Goal: Information Seeking & Learning: Learn about a topic

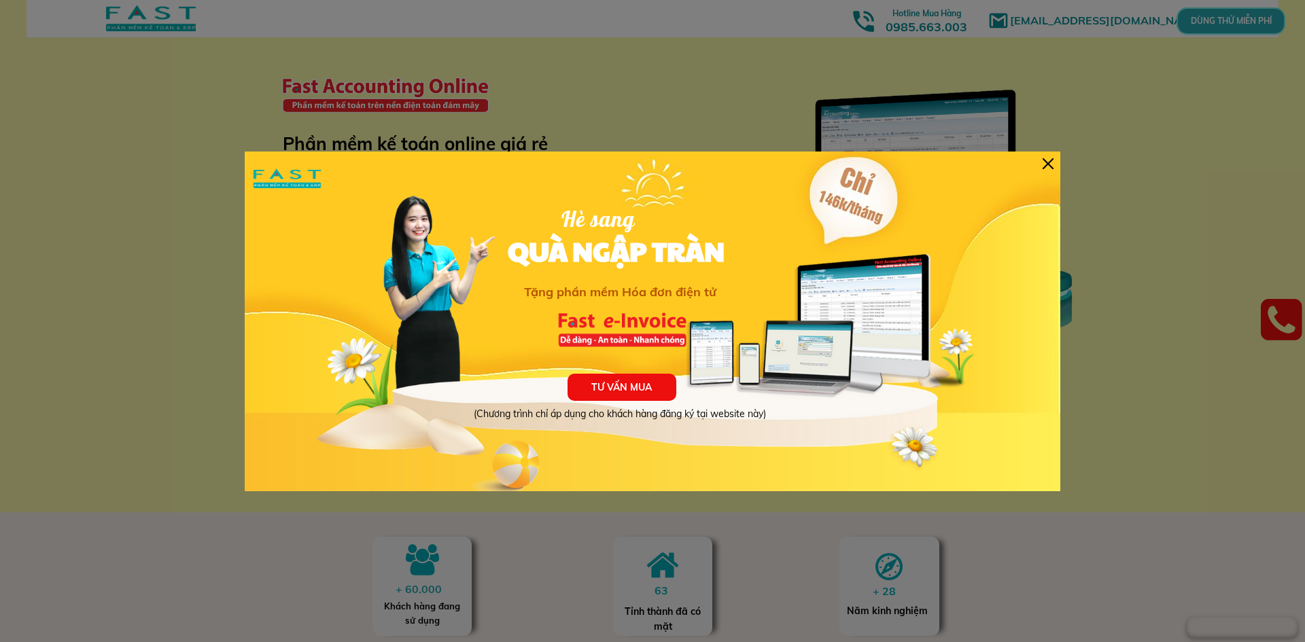
click at [1038, 159] on div "TƯ VẤN MUA (Chương trình chỉ áp dụng cho khách hàng đăng ký tại website này) Hè…" at bounding box center [652, 322] width 815 height 340
click at [1050, 160] on div at bounding box center [1047, 163] width 11 height 11
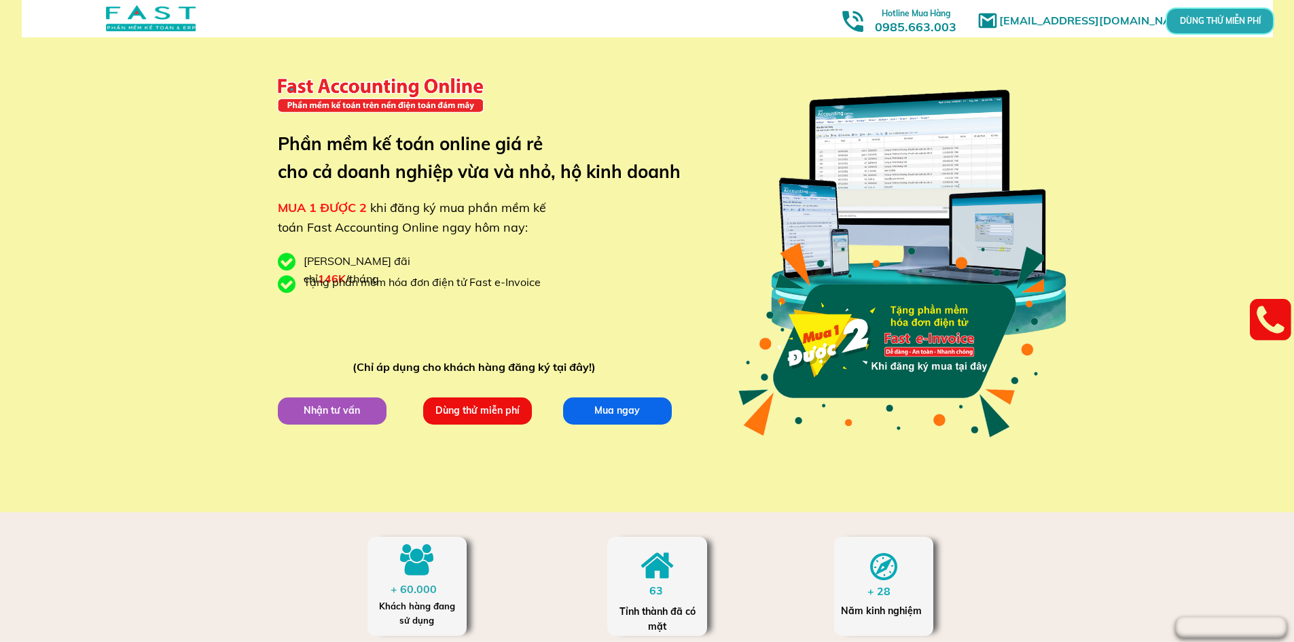
click at [161, 18] on div at bounding box center [151, 18] width 90 height 26
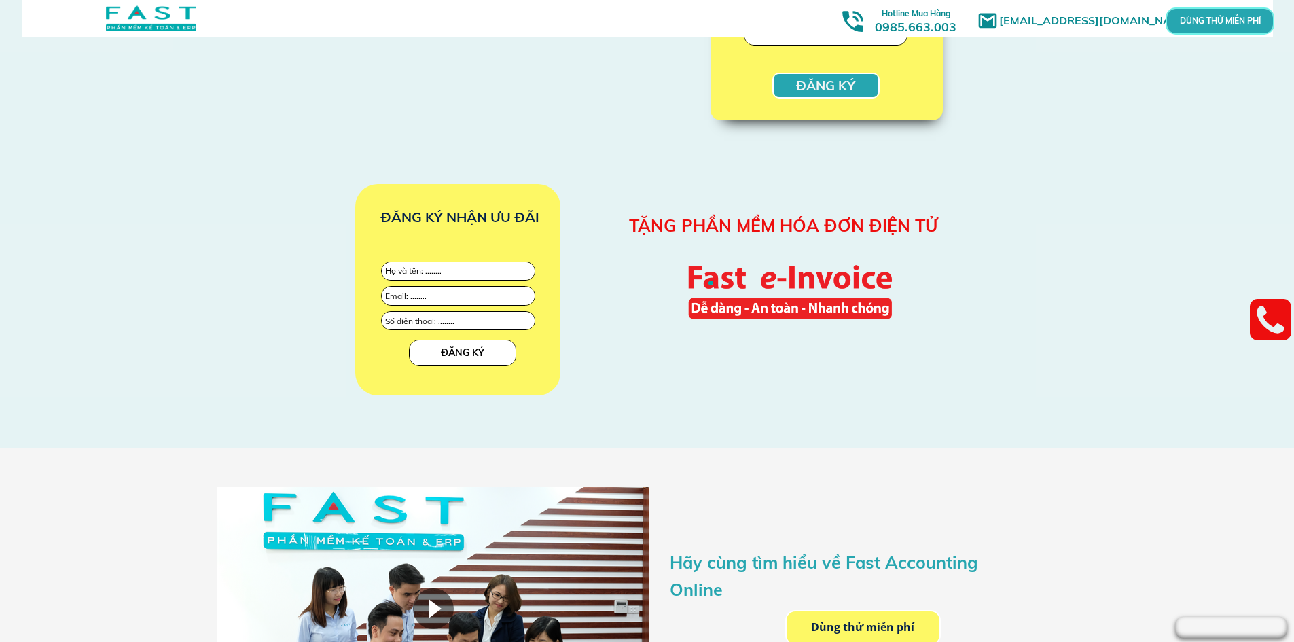
scroll to position [1699, 0]
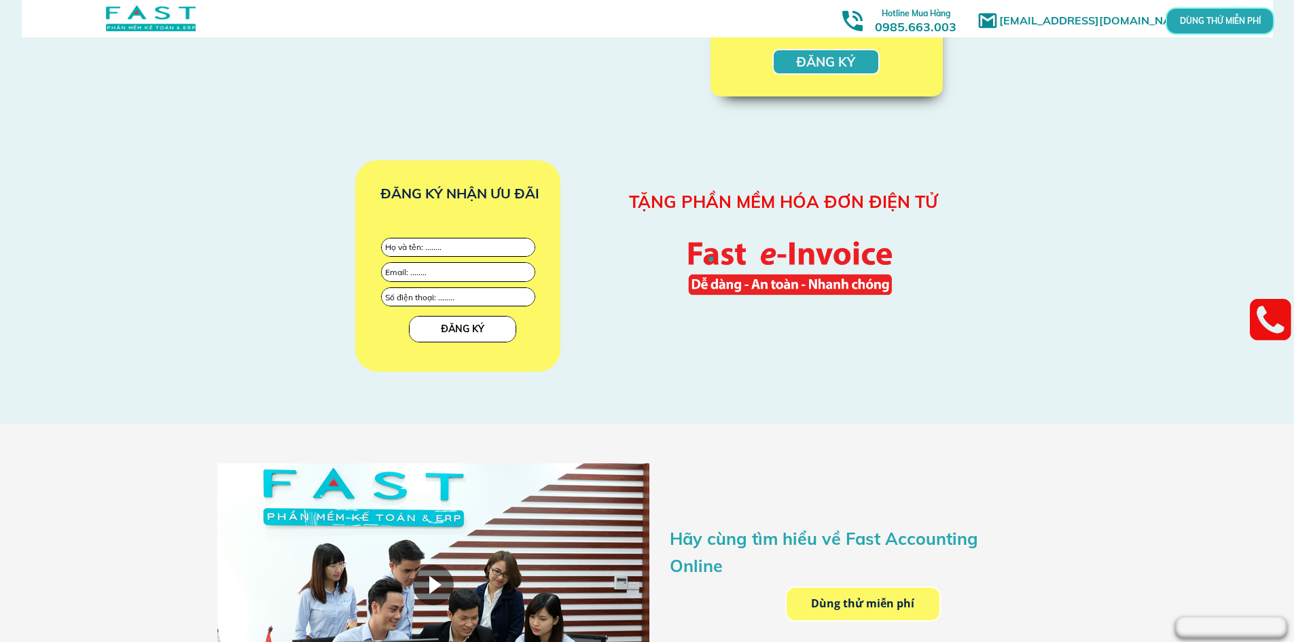
click at [445, 245] on input "text" at bounding box center [459, 247] width 154 height 18
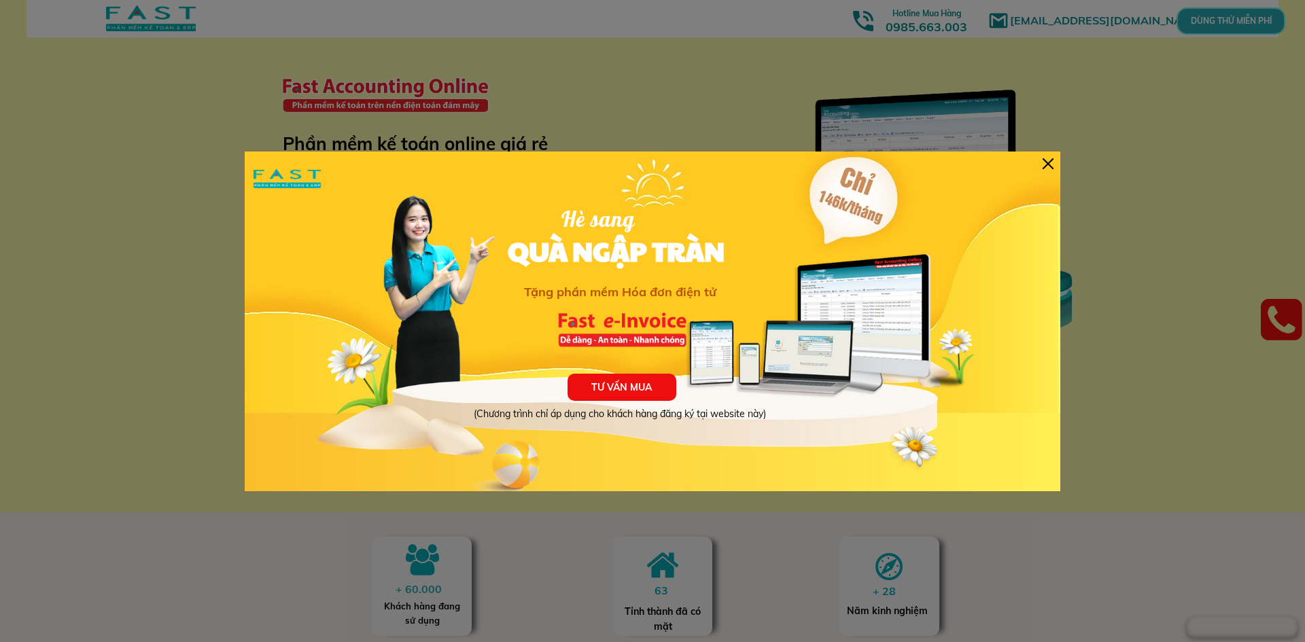
click at [1051, 164] on div at bounding box center [1047, 163] width 11 height 11
